Goal: Obtain resource: Obtain resource

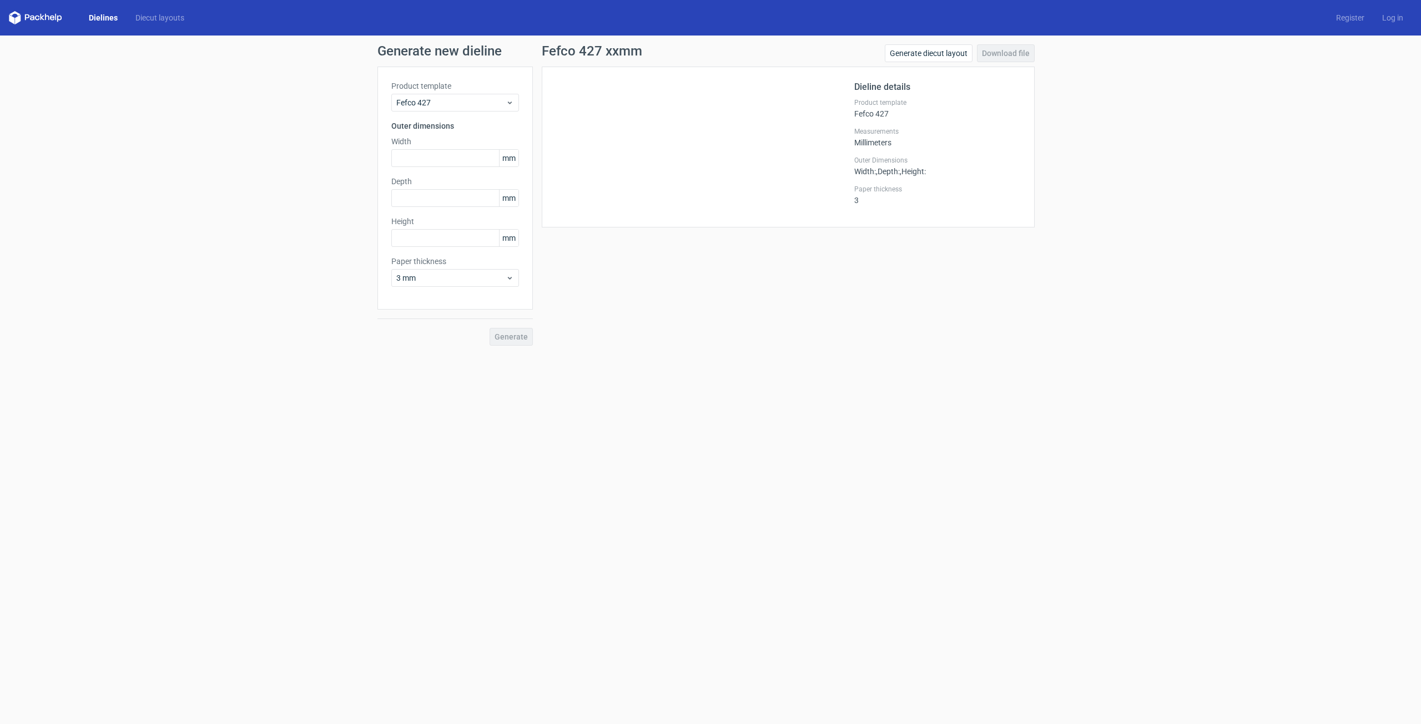
click at [53, 18] on icon at bounding box center [35, 17] width 53 height 13
click at [98, 16] on link "Dielines" at bounding box center [103, 17] width 47 height 11
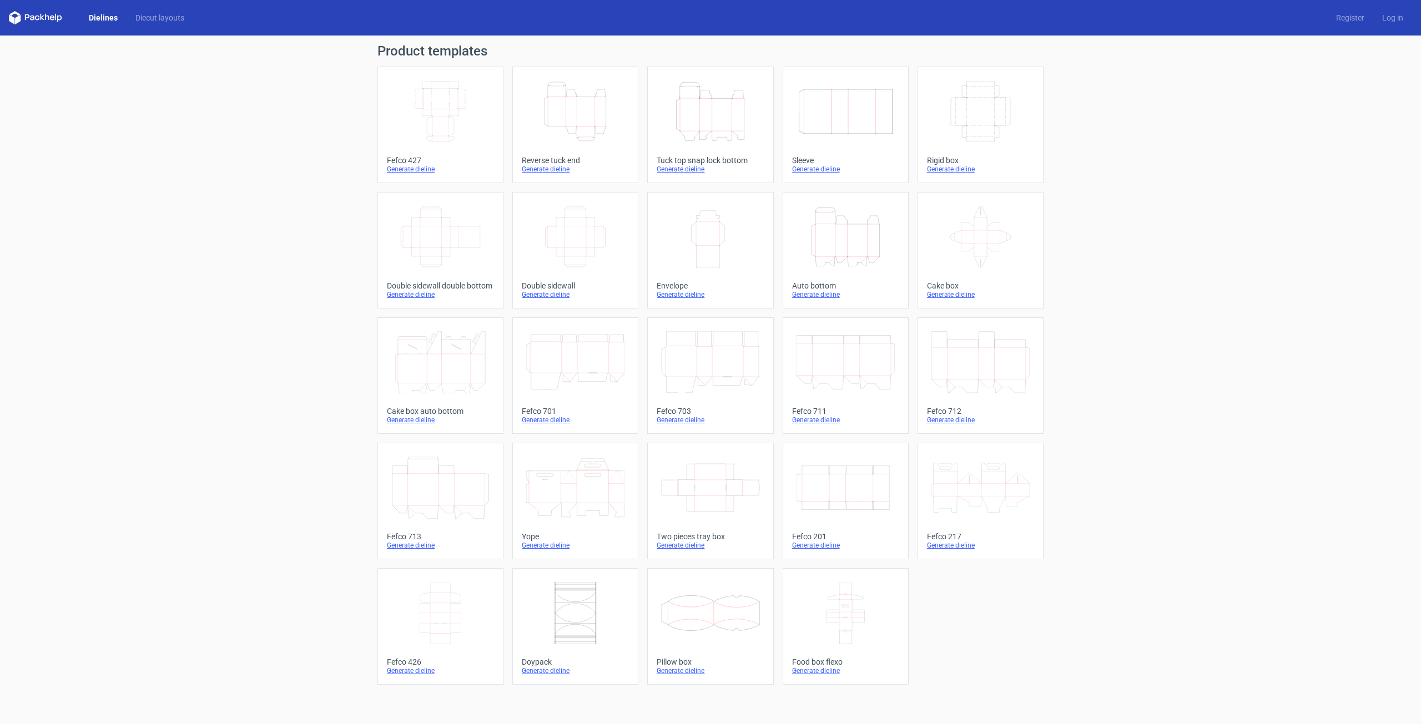
click at [430, 116] on icon "Width Depth Height" at bounding box center [440, 111] width 98 height 62
